Goal: Transaction & Acquisition: Book appointment/travel/reservation

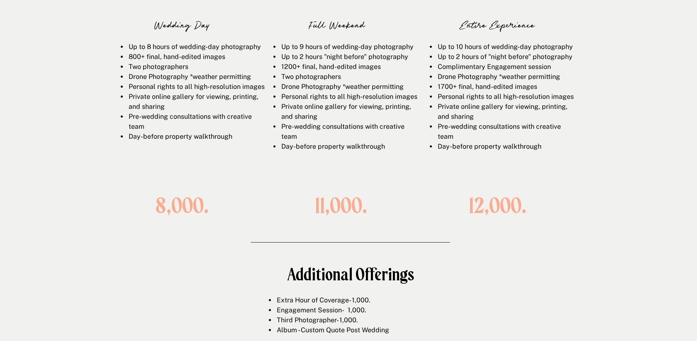
scroll to position [1198, 0]
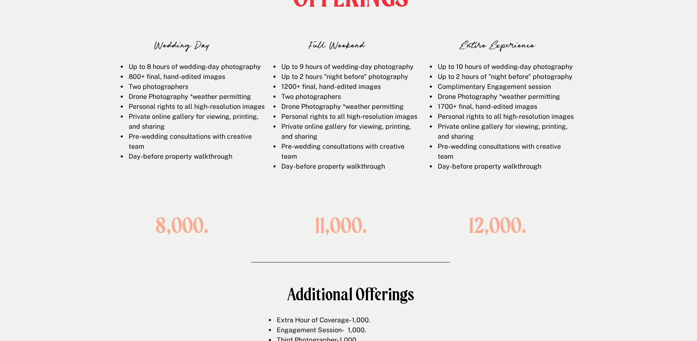
drag, startPoint x: 338, startPoint y: 96, endPoint x: 353, endPoint y: 155, distance: 61.3
click at [350, 152] on ul "Up to 9 hours of wedding-day photography Up to 2 hours "night before" photograp…" at bounding box center [346, 117] width 144 height 110
click at [355, 156] on li "Pre-wedding consultations with creative team" at bounding box center [349, 152] width 137 height 20
drag, startPoint x: 331, startPoint y: 87, endPoint x: 359, endPoint y: 147, distance: 66.7
click at [355, 140] on ul "Up to 9 hours of wedding-day photography Up to 2 hours "night before" photograp…" at bounding box center [346, 117] width 144 height 110
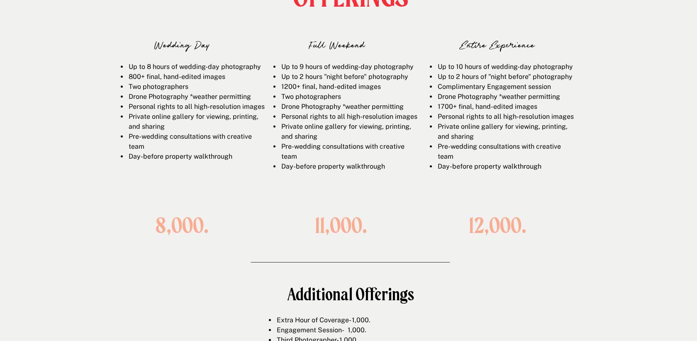
click at [361, 152] on li "Pre-wedding consultations with creative team" at bounding box center [349, 152] width 137 height 20
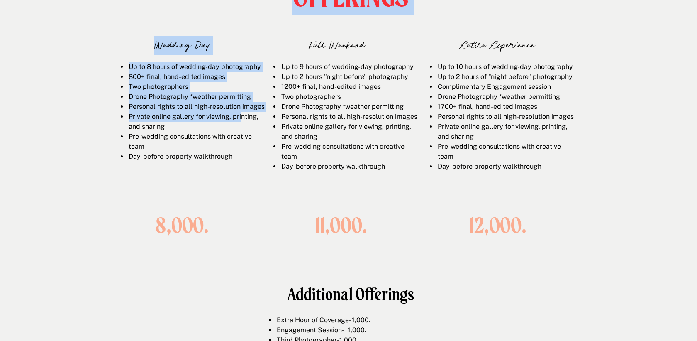
drag, startPoint x: 218, startPoint y: 57, endPoint x: 243, endPoint y: 130, distance: 76.9
click at [243, 130] on li "Private online gallery for viewing, printing, and sharing" at bounding box center [196, 122] width 137 height 20
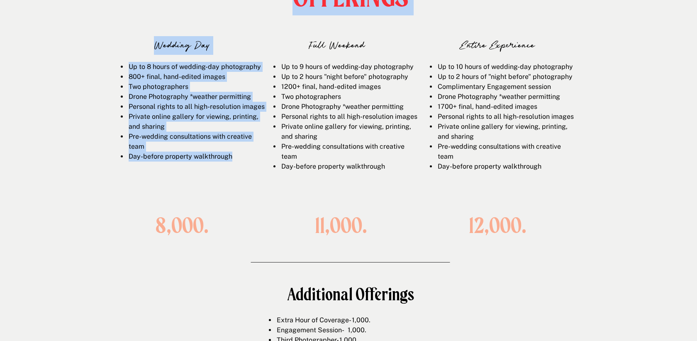
drag, startPoint x: 90, startPoint y: 128, endPoint x: 223, endPoint y: 198, distance: 149.8
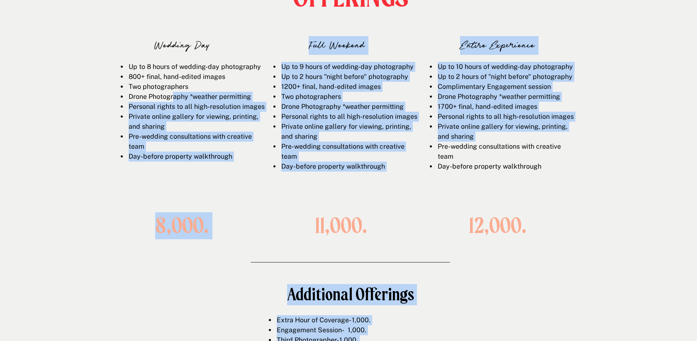
drag, startPoint x: 424, startPoint y: 160, endPoint x: 174, endPoint y: 101, distance: 256.9
click at [174, 101] on div "OFFERINGS Wedding Day Up to 8 hours of wedding-day photography 800+ final, hand…" at bounding box center [349, 166] width 498 height 442
click at [174, 101] on li "Drone Photography *weather permitting" at bounding box center [196, 97] width 137 height 10
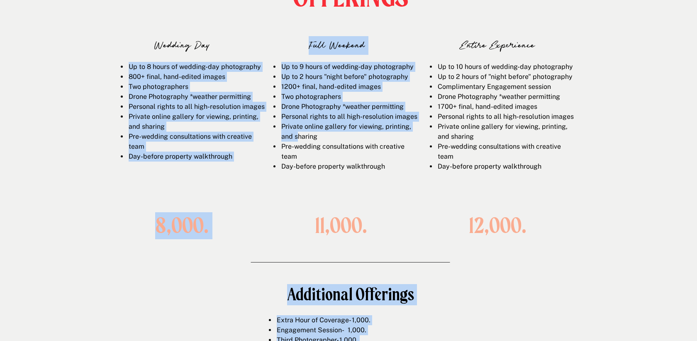
drag, startPoint x: 134, startPoint y: 68, endPoint x: 304, endPoint y: 147, distance: 187.8
click at [304, 147] on div "OFFERINGS Wedding Day Up to 8 hours of wedding-day photography 800+ final, hand…" at bounding box center [349, 166] width 498 height 442
click at [304, 142] on li "Private online gallery for viewing, printing, and sharing" at bounding box center [349, 132] width 137 height 20
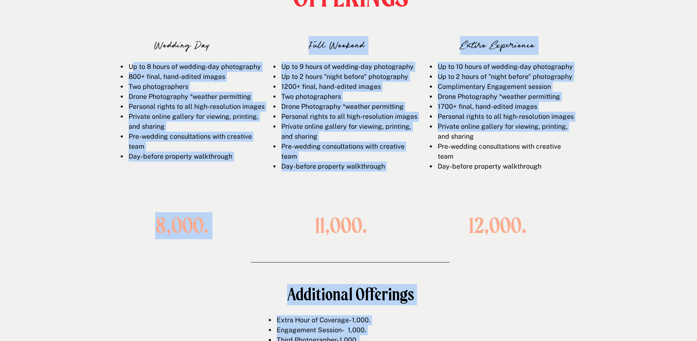
drag, startPoint x: 134, startPoint y: 66, endPoint x: 428, endPoint y: 150, distance: 305.2
click at [428, 150] on div "OFFERINGS Wedding Day Up to 8 hours of wedding-day photography 800+ final, hand…" at bounding box center [349, 166] width 498 height 442
click at [428, 150] on div "Up to 10 hours of wedding-day photography Up to 2 hours of "night before" photo…" at bounding box center [497, 127] width 153 height 131
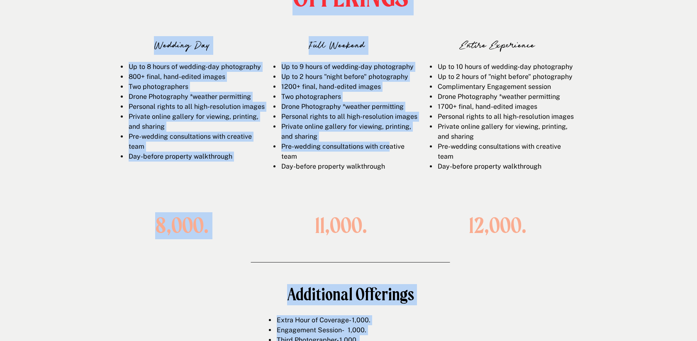
drag, startPoint x: 335, startPoint y: 57, endPoint x: 396, endPoint y: 166, distance: 124.9
click at [396, 161] on li "Pre-wedding consultations with creative team" at bounding box center [349, 152] width 137 height 20
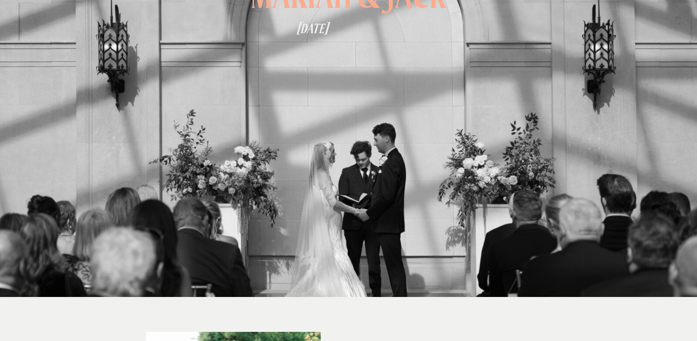
scroll to position [0, 0]
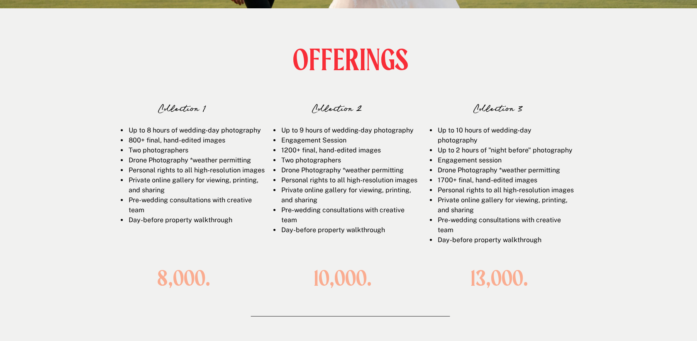
scroll to position [1274, 0]
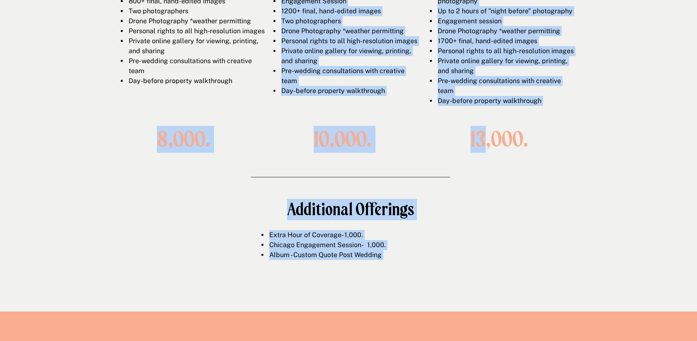
drag, startPoint x: 157, startPoint y: 138, endPoint x: 487, endPoint y: 150, distance: 330.6
click at [487, 150] on div "OFFERINGS Collection 1 Up to 8 hours of wedding-day photography 800+ final, han…" at bounding box center [349, 90] width 498 height 442
click at [487, 150] on h1 "13,000." at bounding box center [499, 138] width 108 height 23
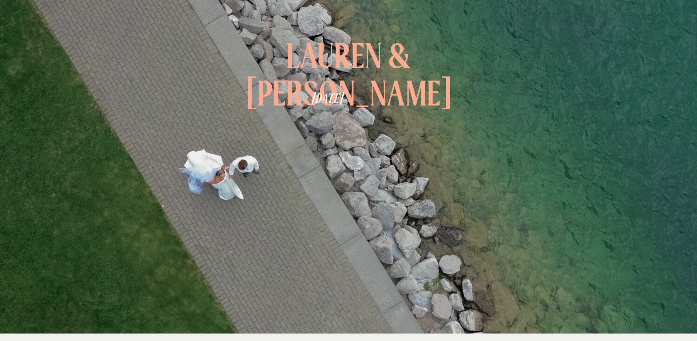
scroll to position [0, 0]
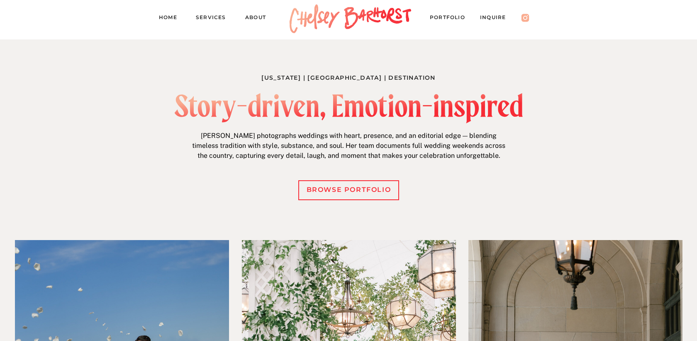
scroll to position [282, 0]
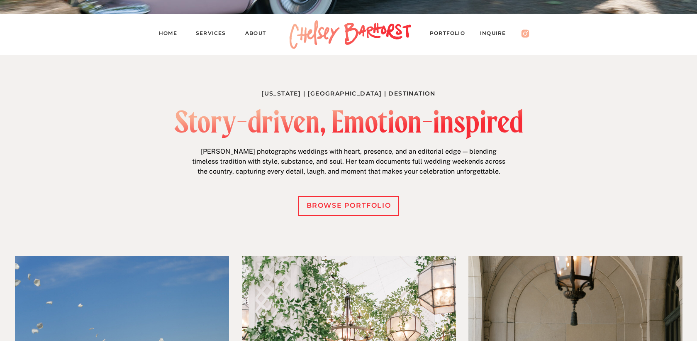
click at [269, 160] on p "Chelsey photographs weddings with heart, presence, and an editorial edge — blen…" at bounding box center [348, 163] width 319 height 32
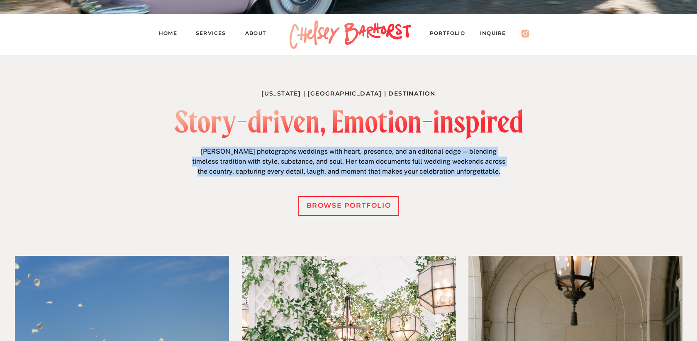
click at [269, 160] on p "Chelsey photographs weddings with heart, presence, and an editorial edge — blen…" at bounding box center [348, 163] width 319 height 32
copy p "Chelsey photographs weddings with heart, presence, and an editorial edge — blen…"
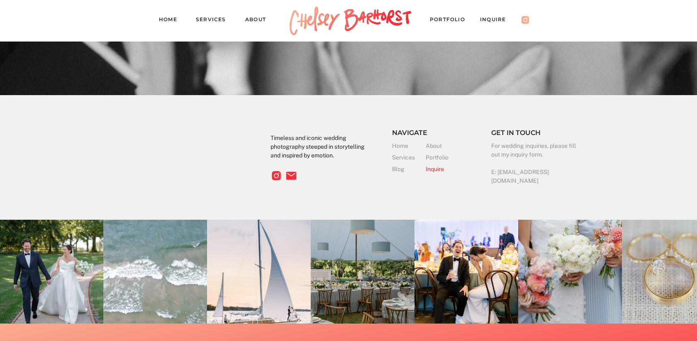
scroll to position [2541, 0]
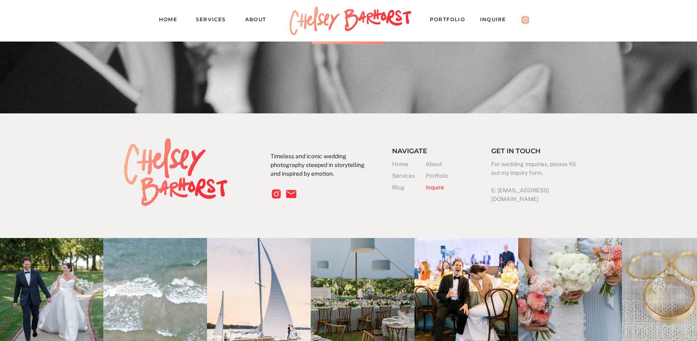
click at [488, 18] on nav "Inquire" at bounding box center [497, 21] width 34 height 12
